Goal: Task Accomplishment & Management: Manage account settings

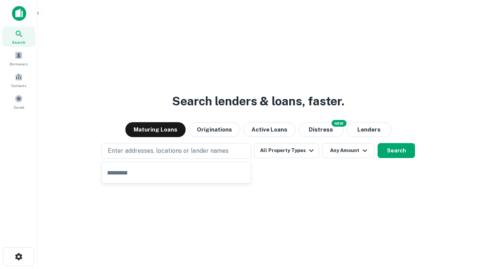
type input "**********"
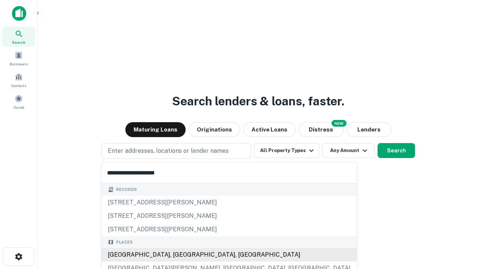
click at [179, 255] on div "[GEOGRAPHIC_DATA], [GEOGRAPHIC_DATA], [GEOGRAPHIC_DATA]" at bounding box center [229, 254] width 255 height 13
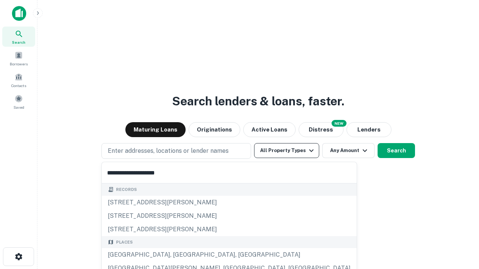
click at [287, 151] on button "All Property Types" at bounding box center [286, 150] width 65 height 15
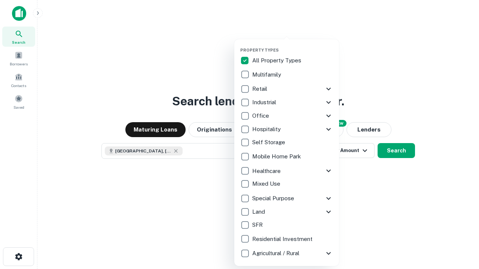
click at [293, 45] on button "button" at bounding box center [292, 45] width 105 height 0
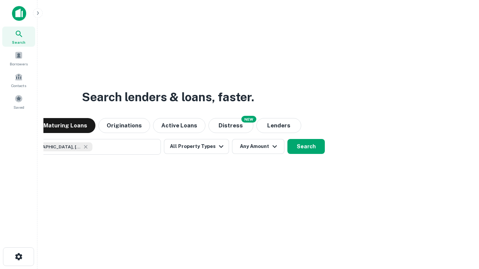
scroll to position [12, 0]
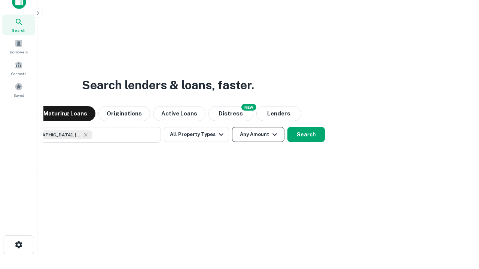
click at [232, 127] on button "Any Amount" at bounding box center [258, 134] width 52 height 15
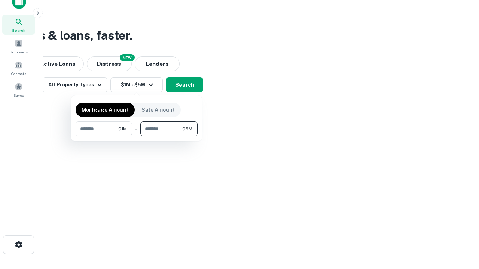
type input "*******"
click at [137, 137] on button "button" at bounding box center [137, 137] width 122 height 0
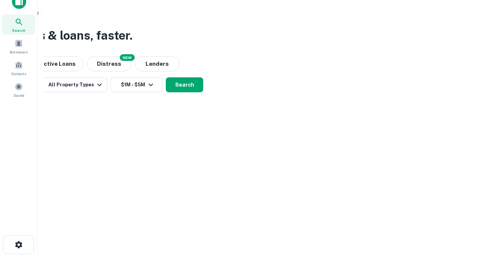
scroll to position [12, 0]
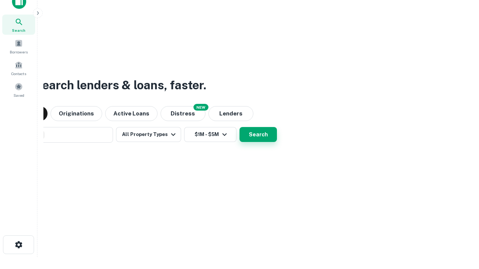
click at [239, 127] on button "Search" at bounding box center [257, 134] width 37 height 15
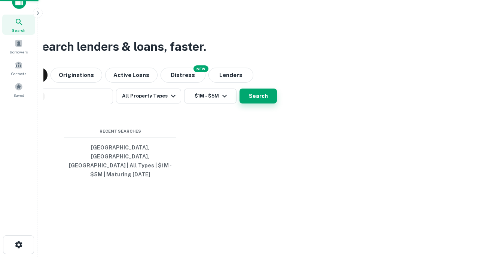
scroll to position [24, 212]
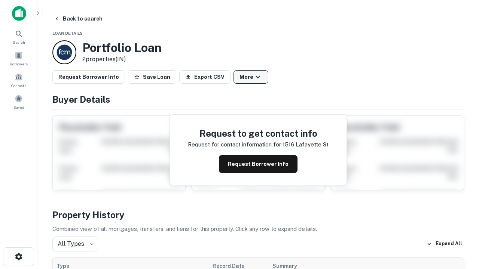
click at [251, 77] on button "More" at bounding box center [250, 76] width 35 height 13
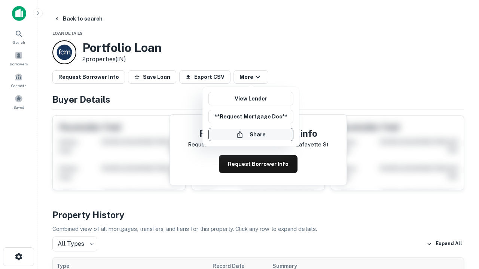
click at [251, 135] on button "Share" at bounding box center [250, 134] width 85 height 13
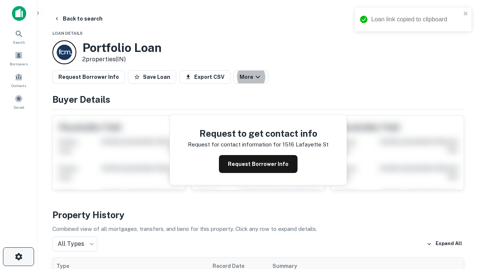
click at [18, 257] on icon "button" at bounding box center [18, 257] width 9 height 9
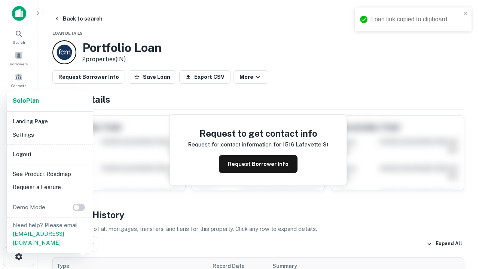
click at [49, 154] on li "Logout" at bounding box center [50, 154] width 80 height 13
